Goal: Task Accomplishment & Management: Use online tool/utility

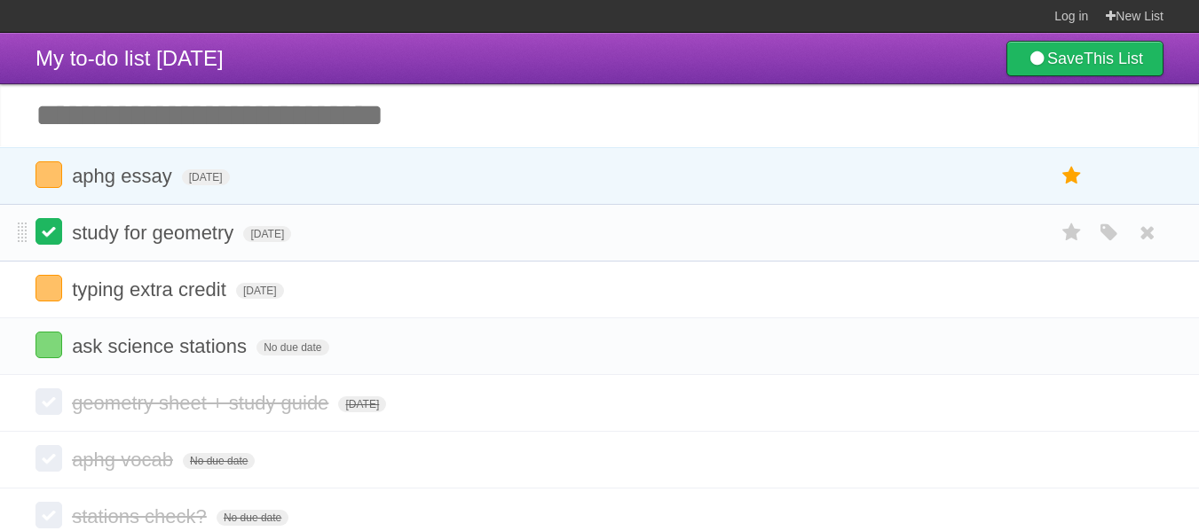
click at [59, 227] on label at bounding box center [48, 231] width 27 height 27
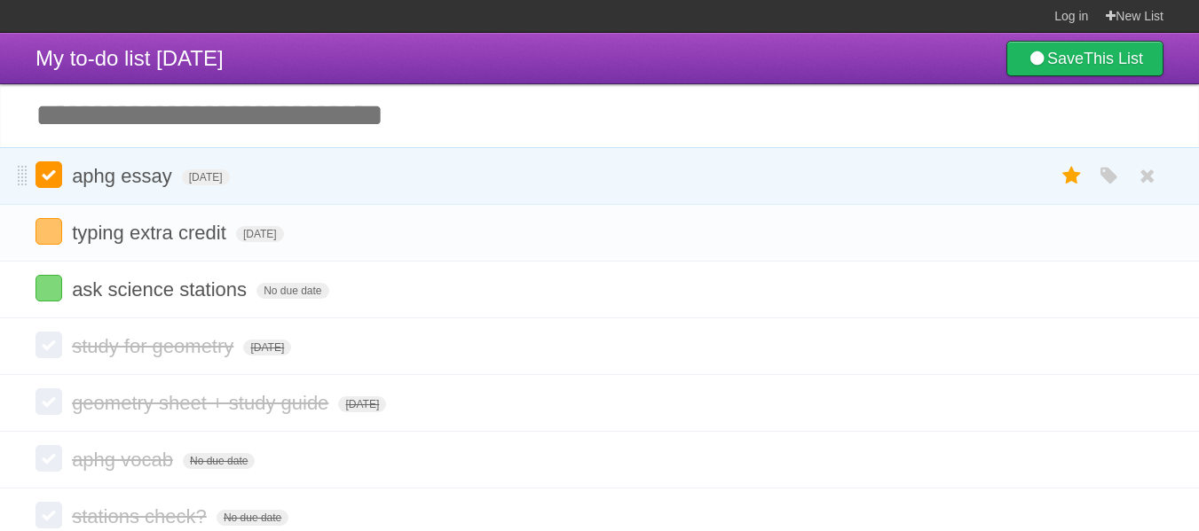
click at [55, 182] on label at bounding box center [48, 174] width 27 height 27
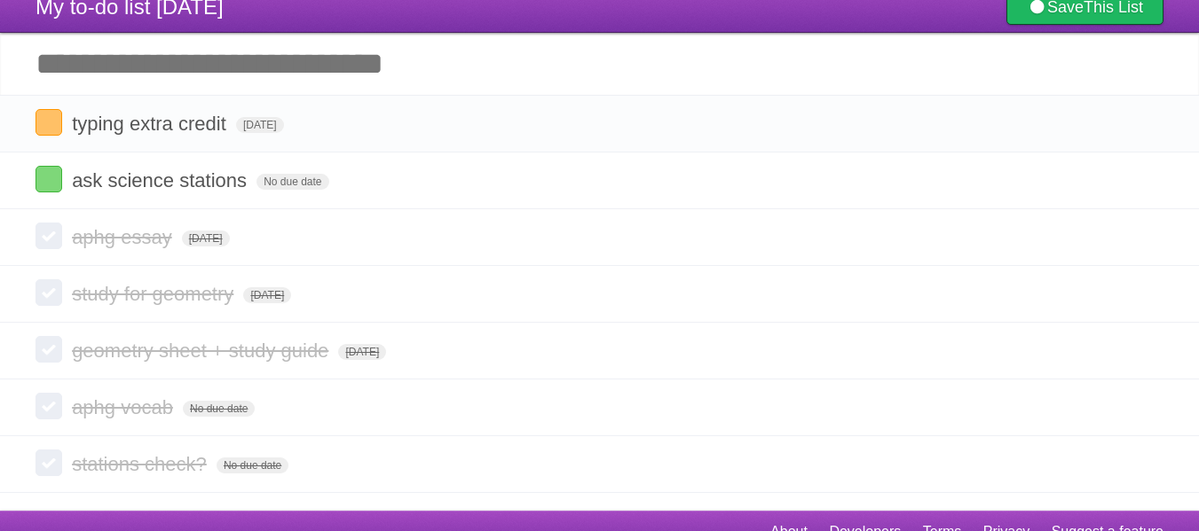
scroll to position [75, 0]
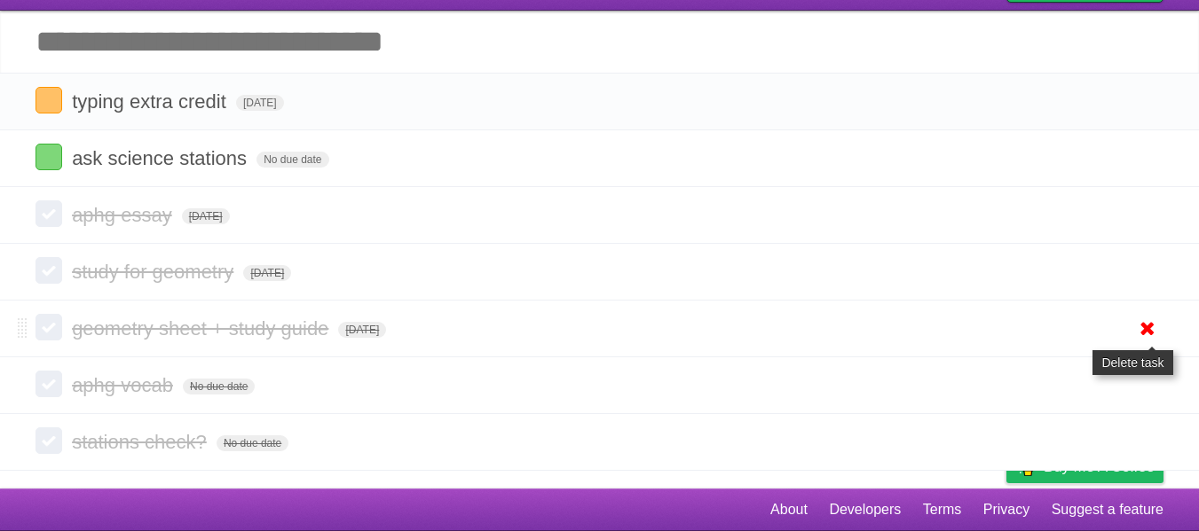
click at [1137, 331] on icon at bounding box center [1147, 328] width 25 height 29
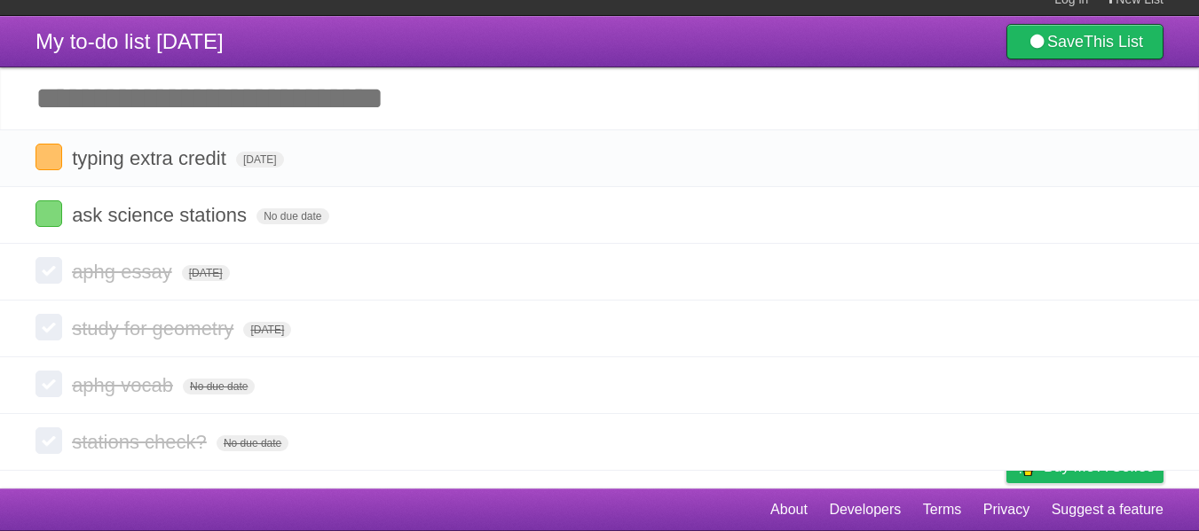
scroll to position [19, 0]
click at [1142, 431] on icon at bounding box center [1147, 442] width 25 height 29
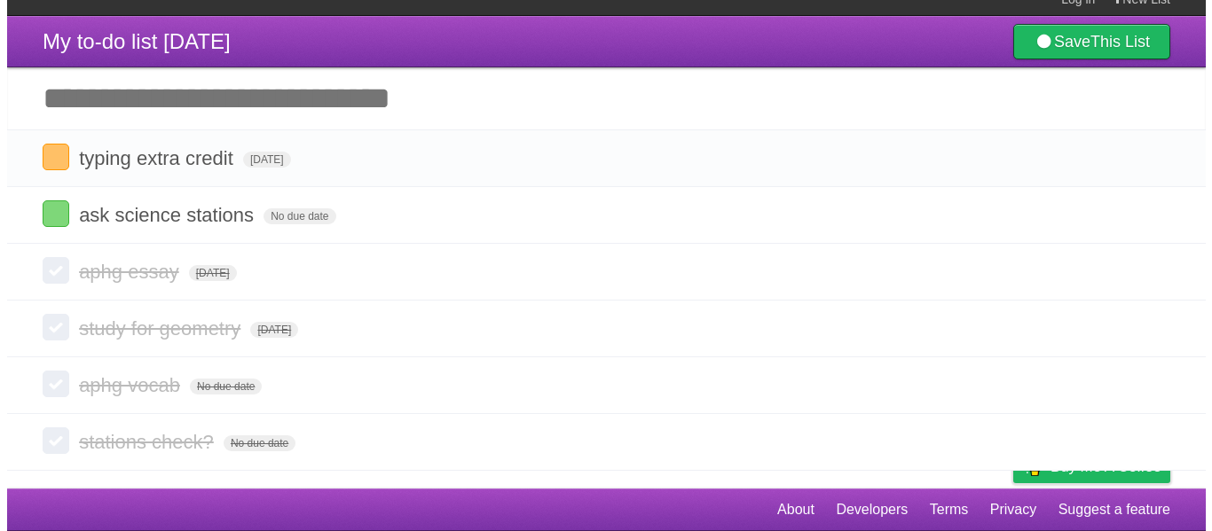
scroll to position [0, 0]
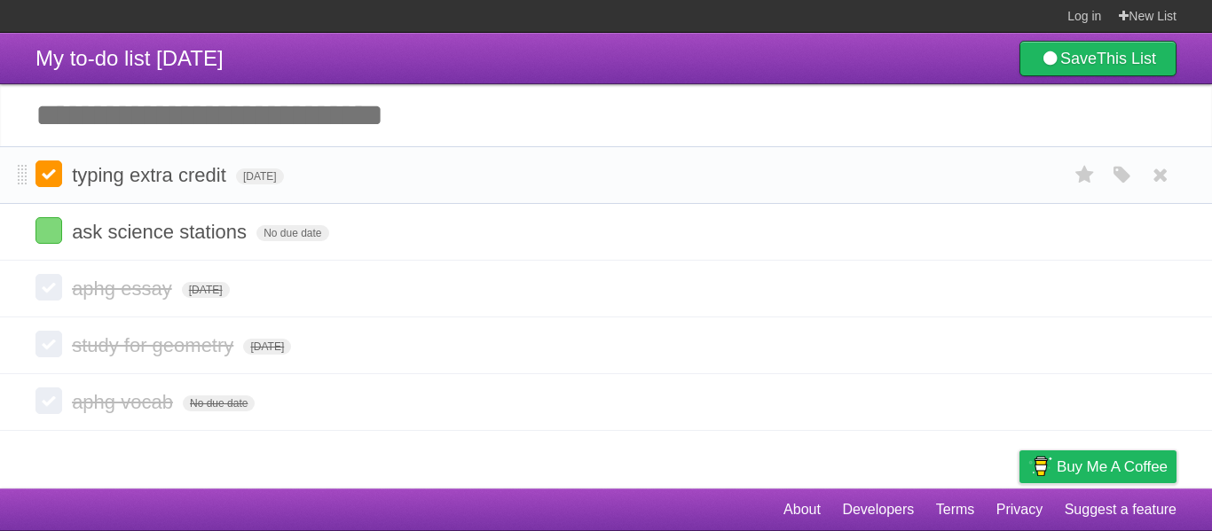
click at [56, 174] on label at bounding box center [48, 174] width 27 height 27
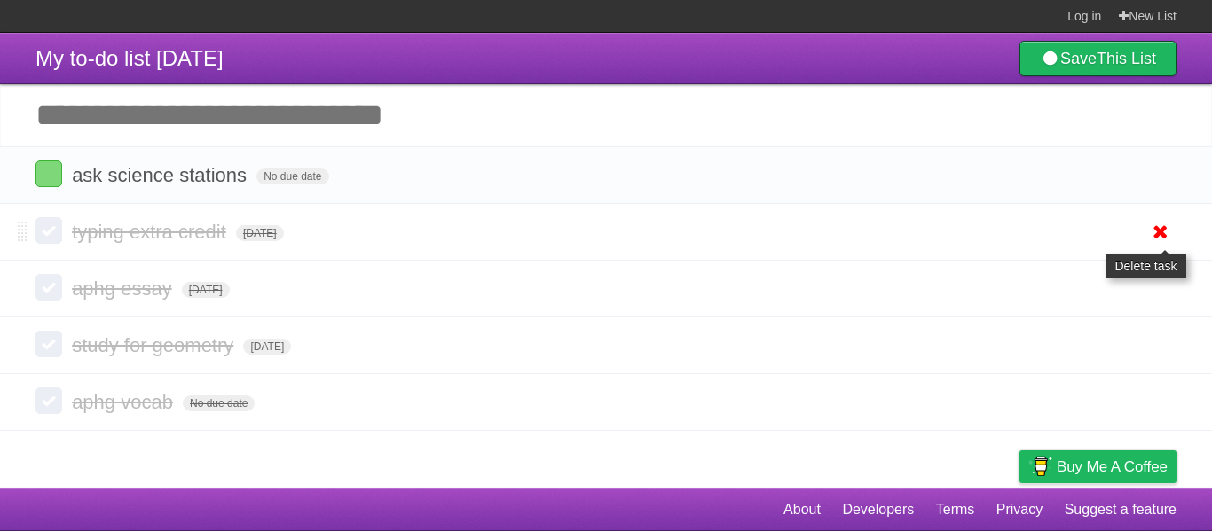
click at [1158, 232] on icon at bounding box center [1160, 231] width 25 height 29
